Goal: Navigation & Orientation: Find specific page/section

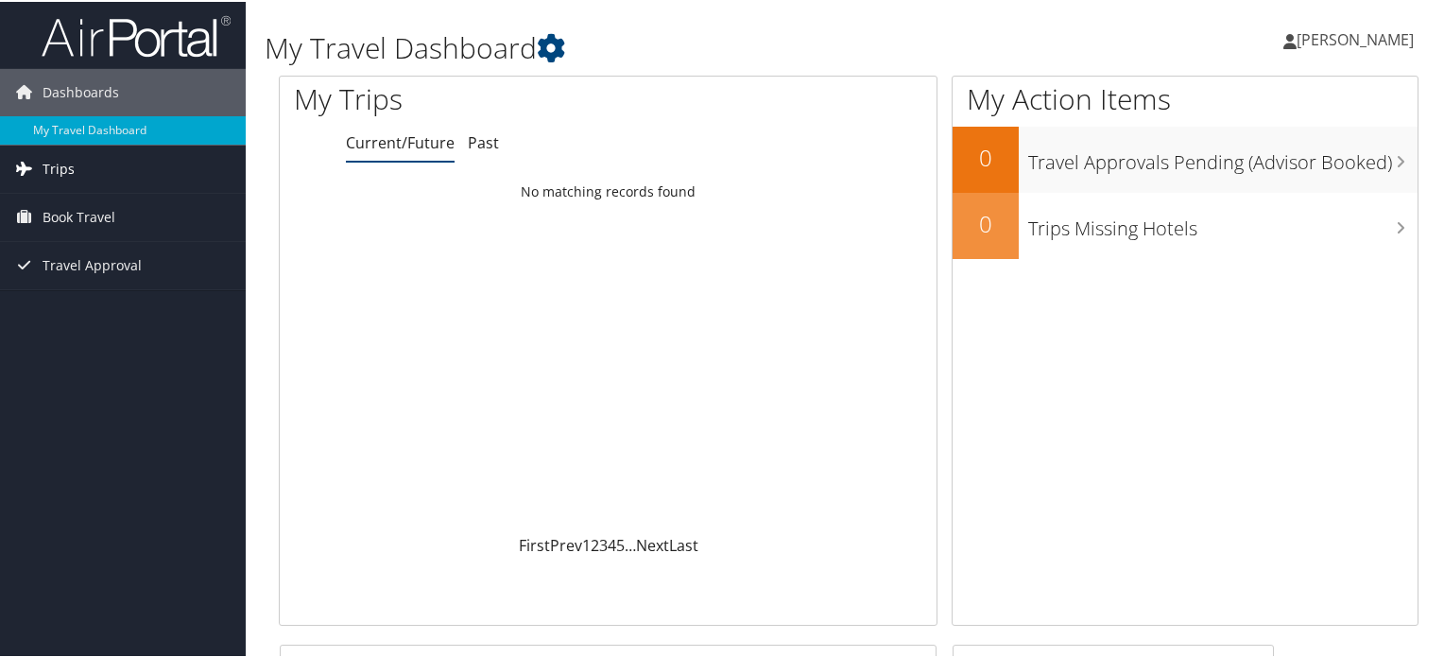
click at [94, 165] on link "Trips" at bounding box center [123, 167] width 246 height 47
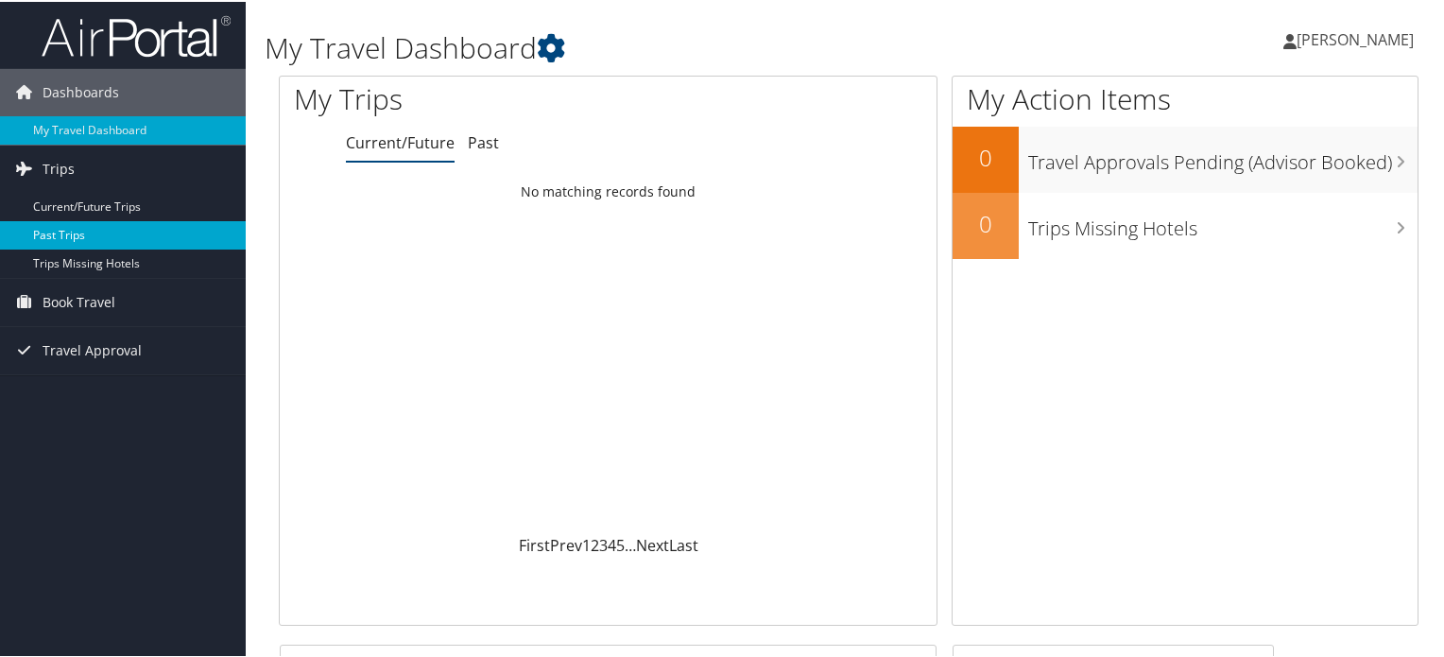
click at [84, 228] on link "Past Trips" at bounding box center [123, 233] width 246 height 28
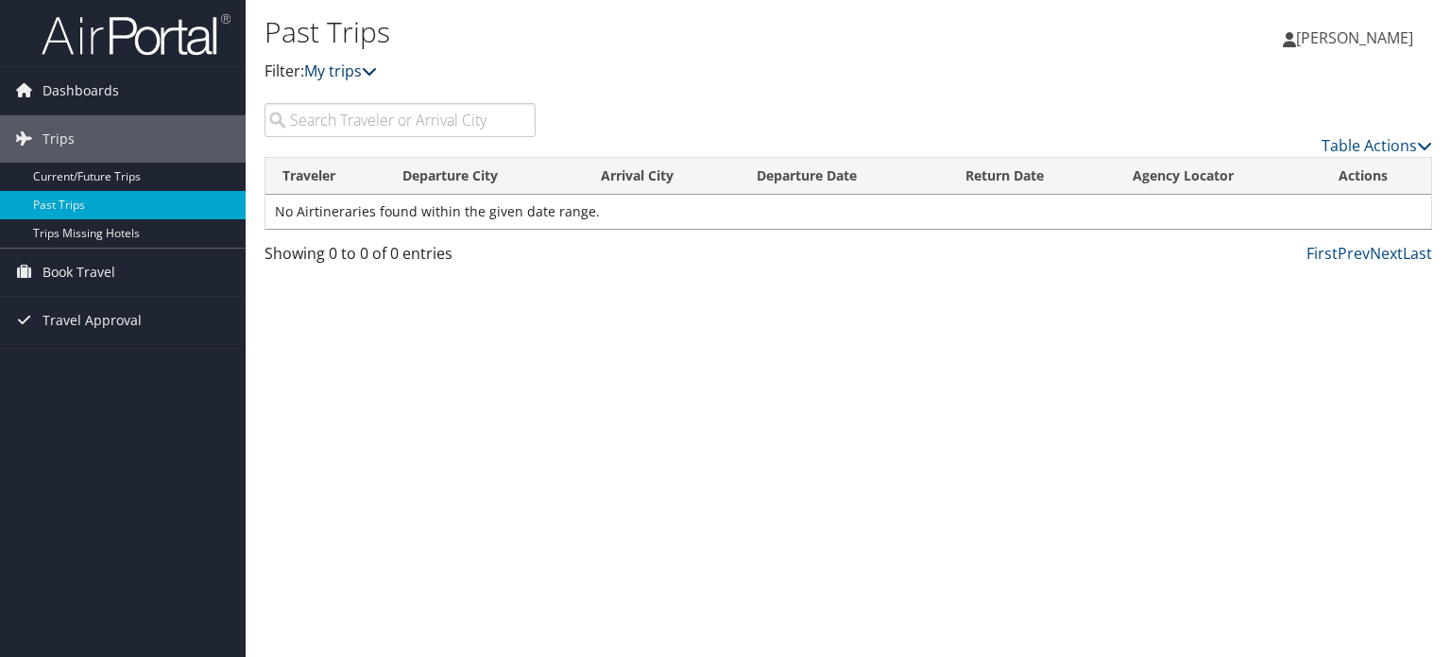
click at [351, 67] on link "My trips" at bounding box center [340, 70] width 73 height 21
click at [1410, 140] on link "Table Actions" at bounding box center [1377, 145] width 111 height 21
click at [1058, 286] on div at bounding box center [725, 328] width 1451 height 657
click at [1387, 252] on link "Next" at bounding box center [1386, 253] width 33 height 21
click at [340, 212] on td "No Airtineraries found within the given date range." at bounding box center [848, 212] width 1166 height 34
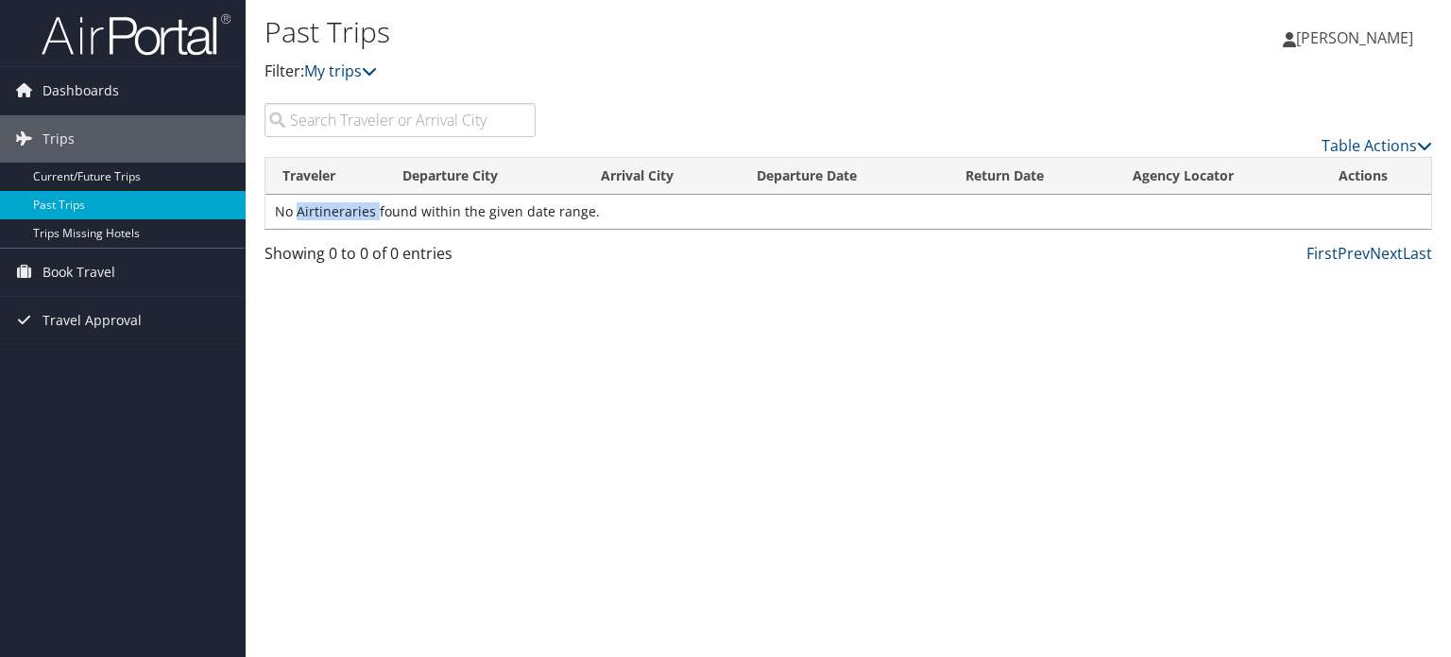
click at [340, 212] on td "No Airtineraries found within the given date range." at bounding box center [848, 212] width 1166 height 34
click at [330, 56] on div "Past Trips Filter: My trips" at bounding box center [654, 48] width 778 height 72
click at [344, 82] on p "Filter: My trips" at bounding box center [654, 72] width 778 height 25
click at [351, 75] on link "My trips" at bounding box center [340, 70] width 73 height 21
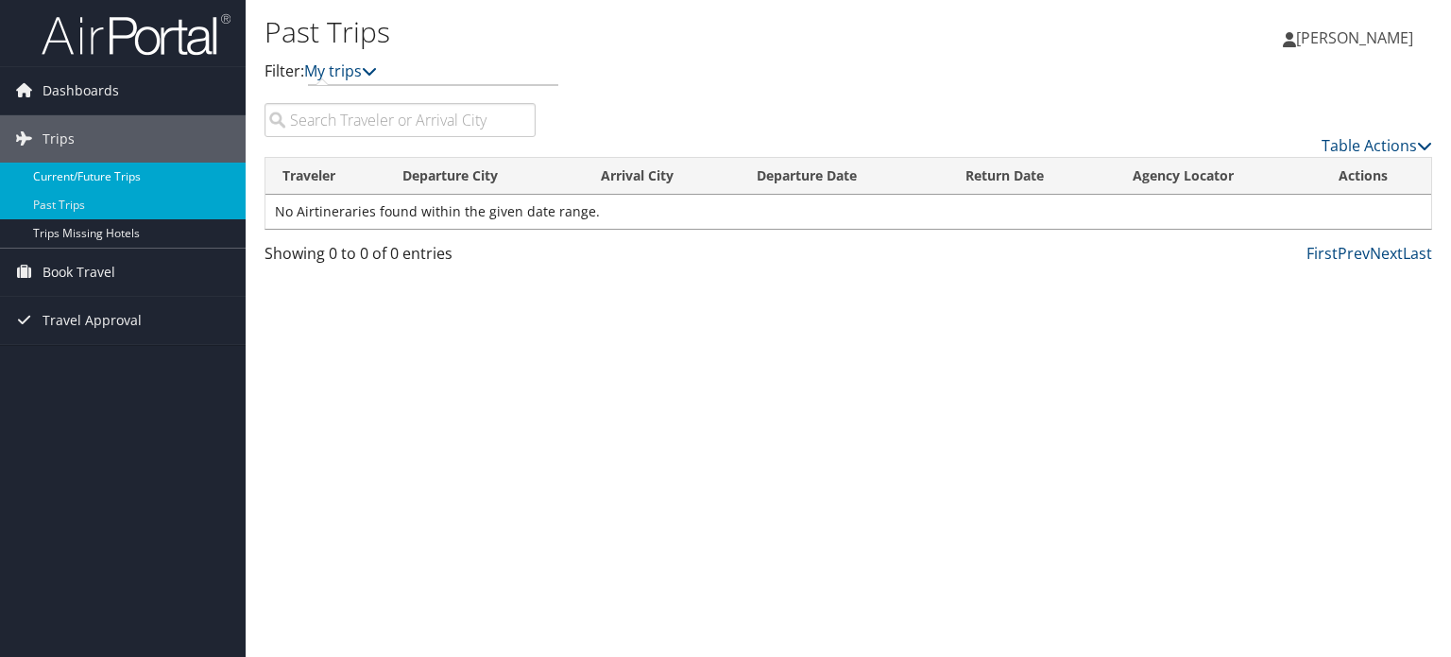
click at [89, 175] on link "Current/Future Trips" at bounding box center [123, 176] width 246 height 28
click at [45, 211] on link "Past Trips" at bounding box center [123, 205] width 246 height 28
click at [1380, 141] on link "Table Actions" at bounding box center [1377, 145] width 111 height 21
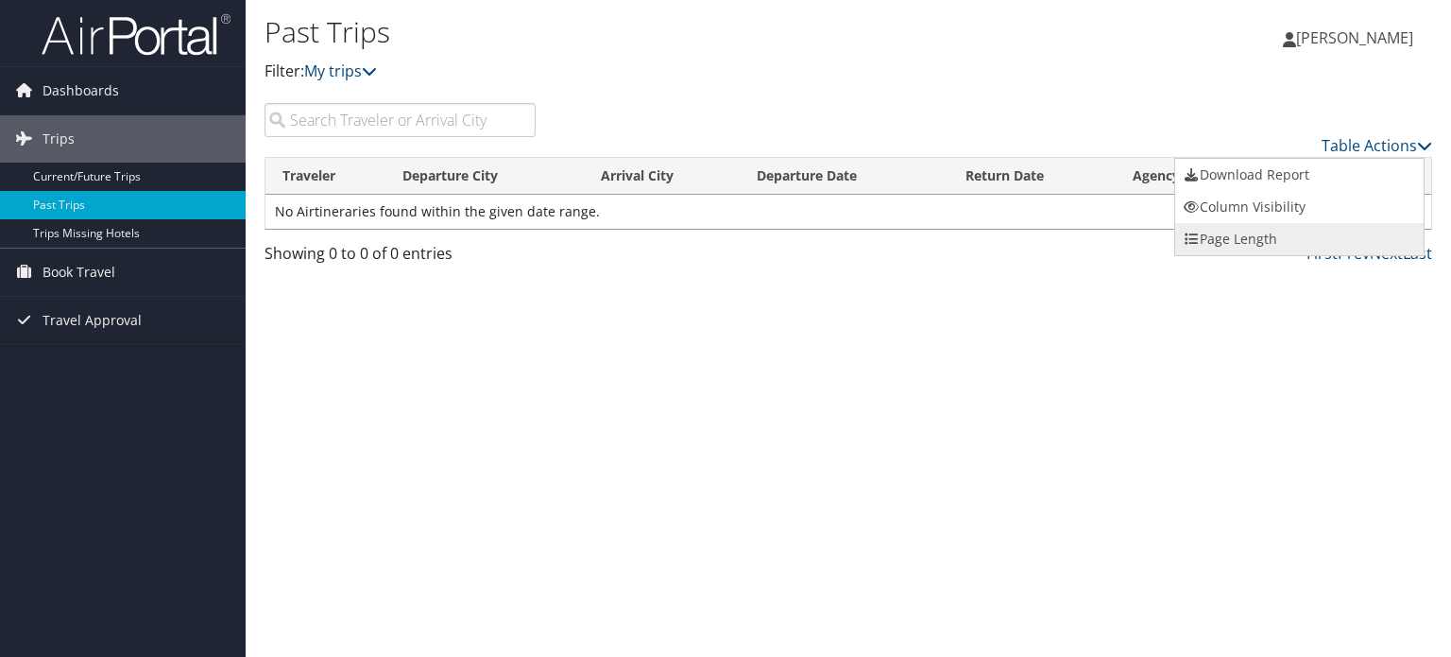
click at [1198, 232] on icon at bounding box center [1191, 238] width 17 height 13
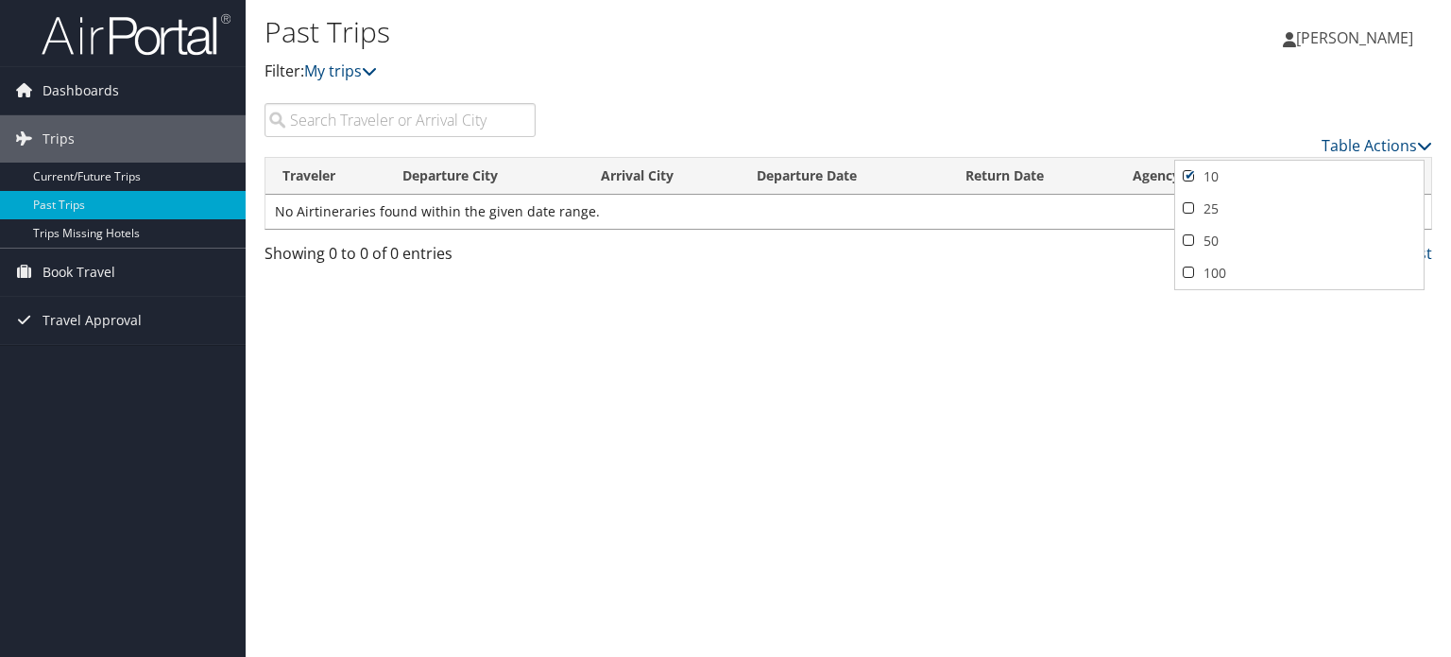
click at [1068, 61] on div at bounding box center [725, 328] width 1451 height 657
click at [104, 280] on span "Book Travel" at bounding box center [79, 271] width 73 height 47
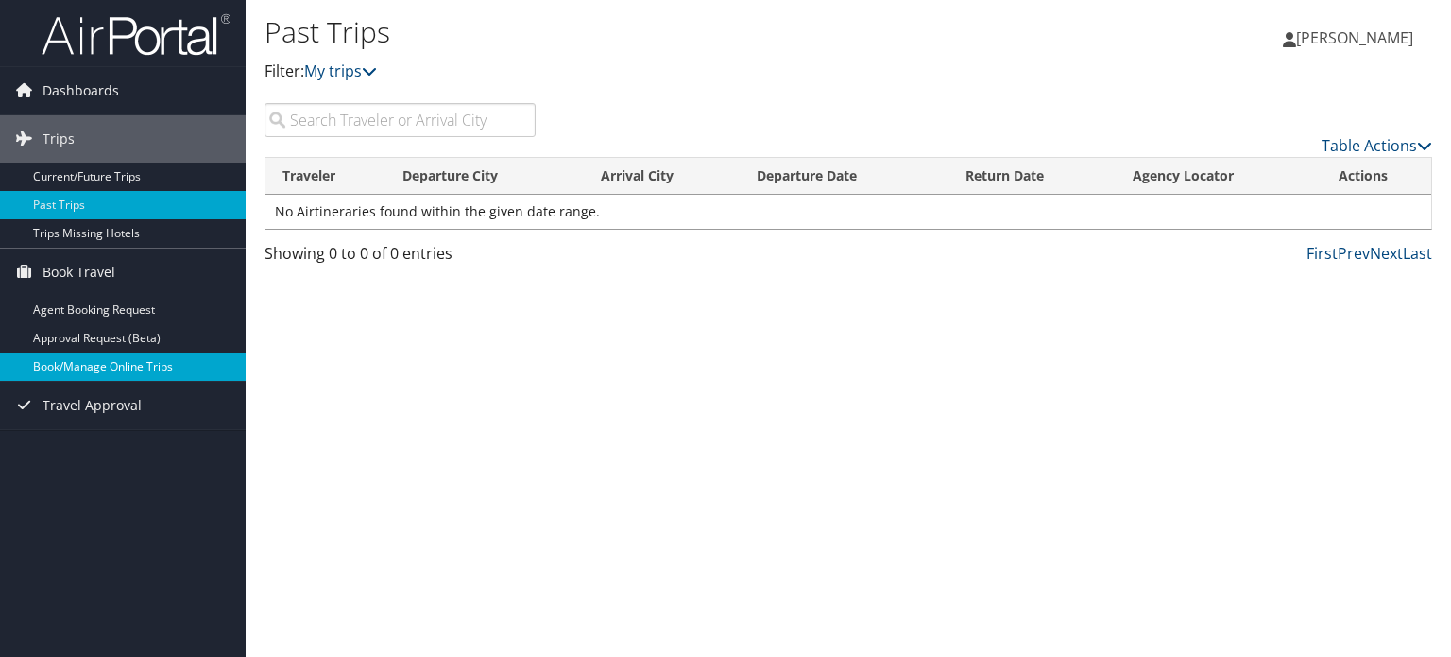
click at [107, 362] on link "Book/Manage Online Trips" at bounding box center [123, 366] width 246 height 28
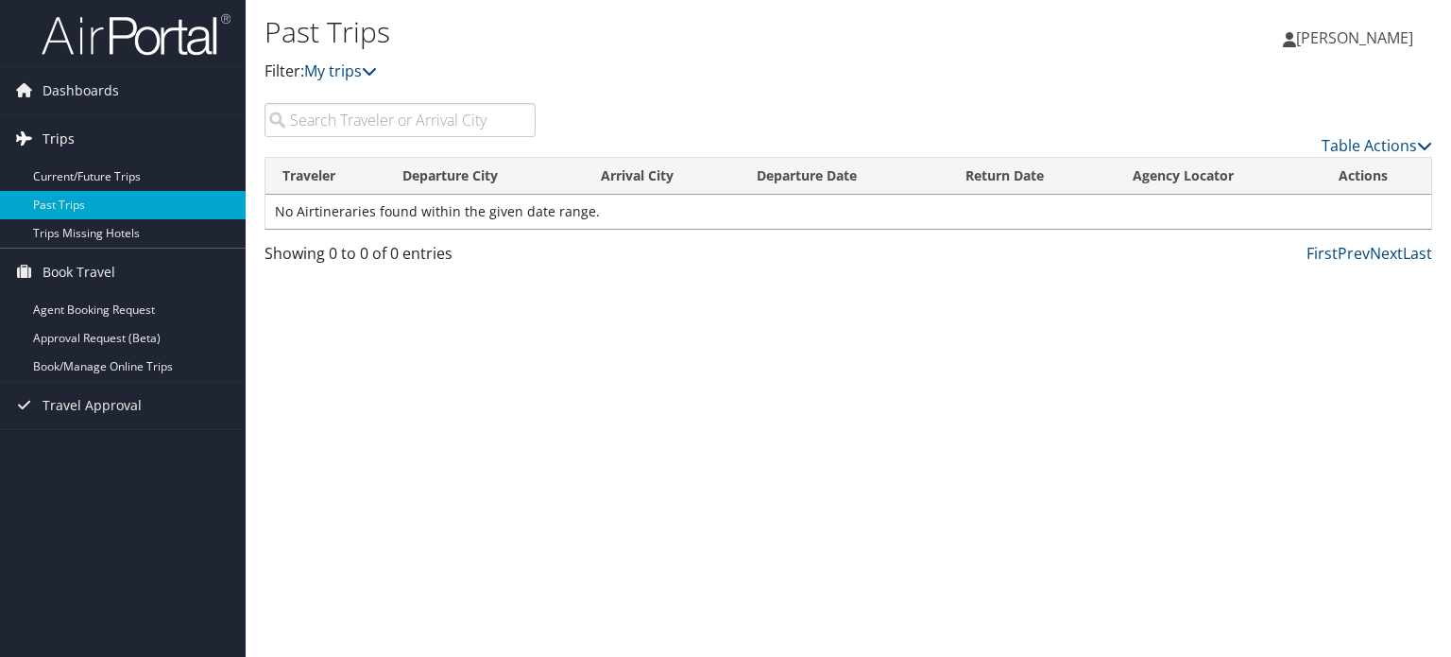
click at [102, 137] on link "Trips" at bounding box center [123, 138] width 246 height 47
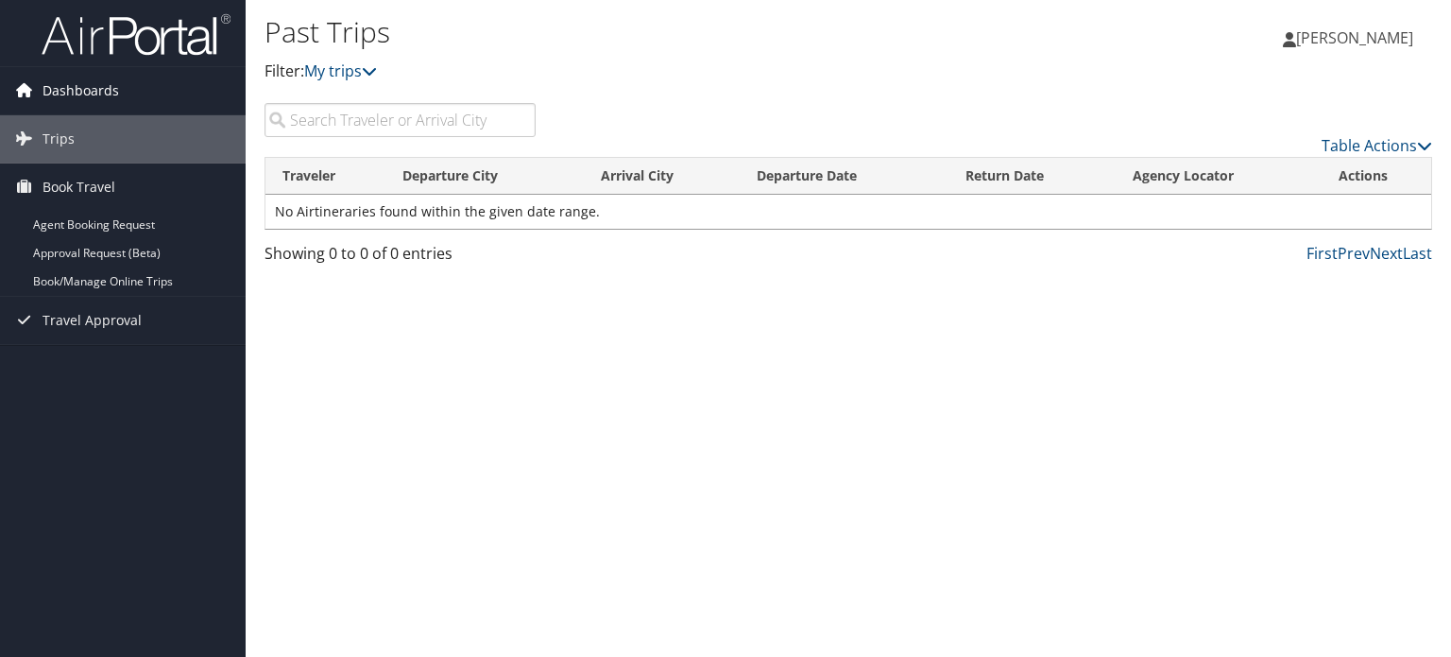
click at [97, 98] on span "Dashboards" at bounding box center [81, 90] width 77 height 47
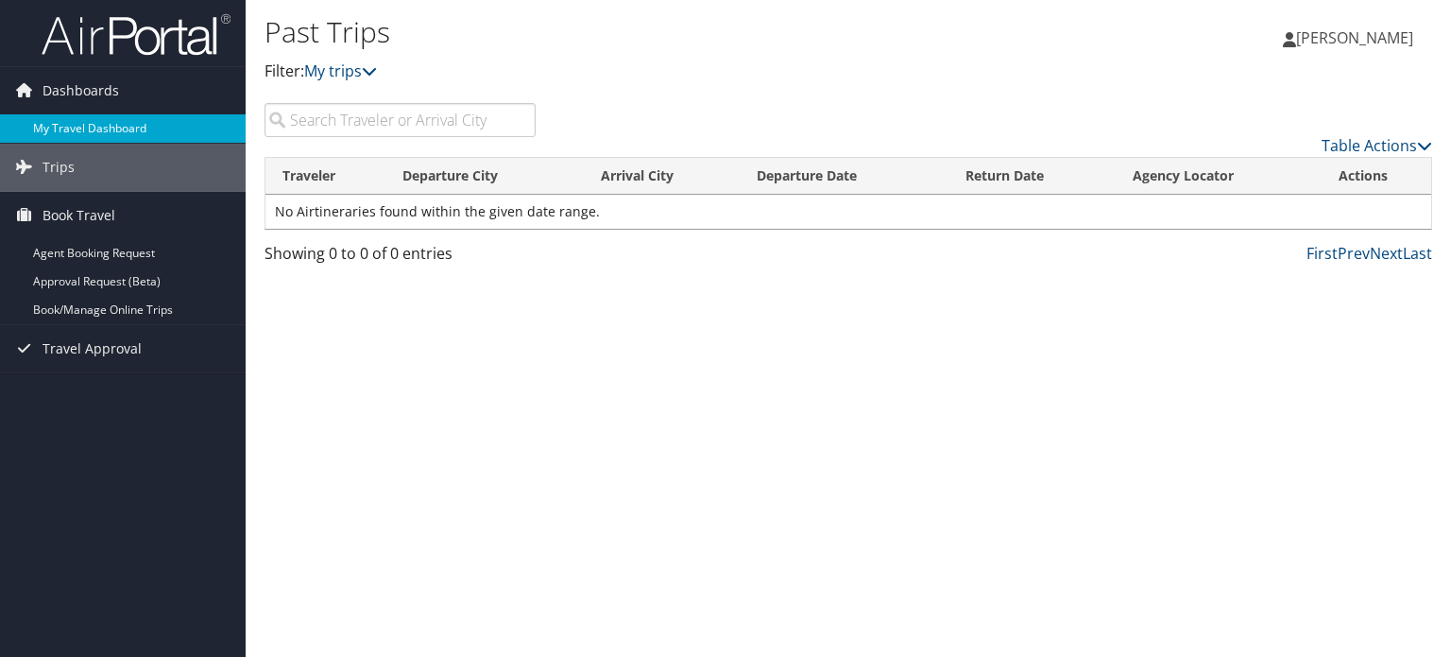
click at [145, 130] on link "My Travel Dashboard" at bounding box center [123, 128] width 246 height 28
